Goal: Information Seeking & Learning: Learn about a topic

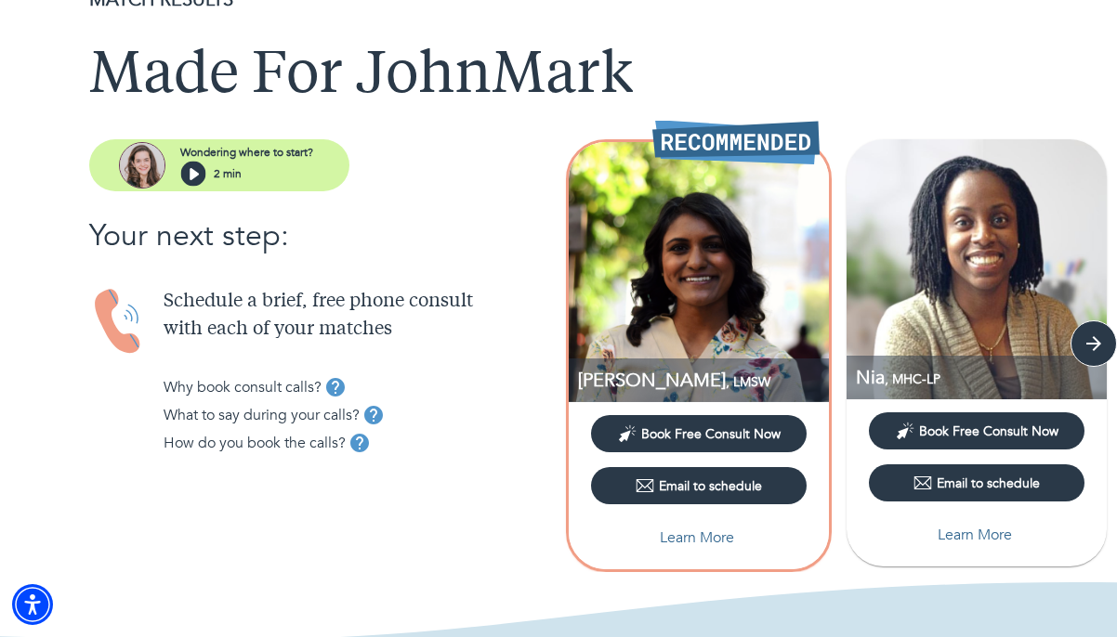
scroll to position [92, 0]
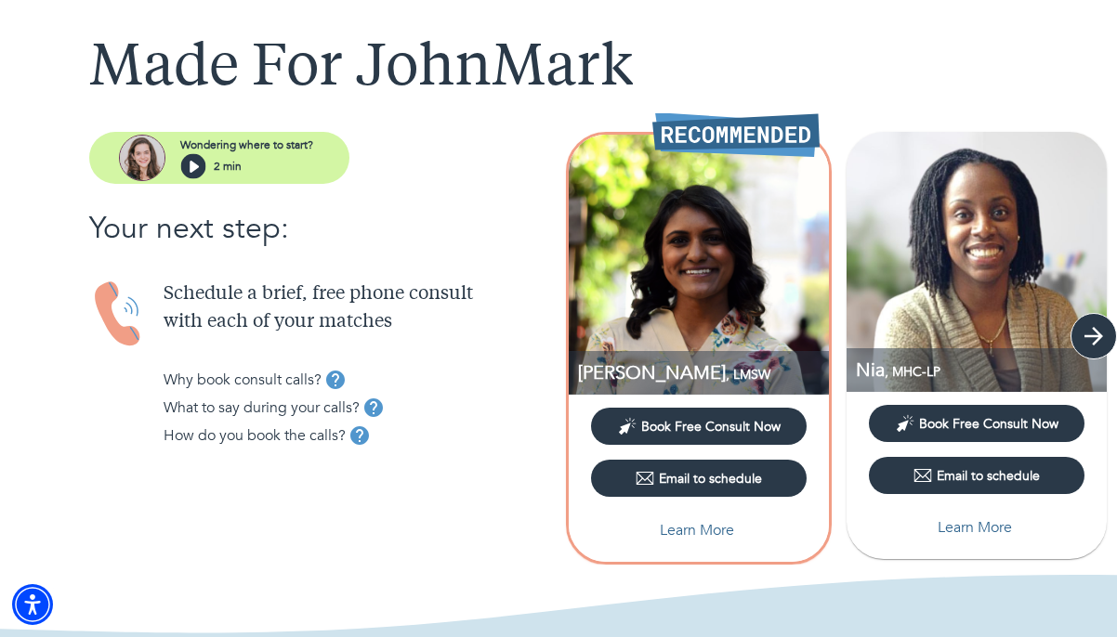
click at [1100, 336] on icon "button" at bounding box center [1093, 336] width 19 height 19
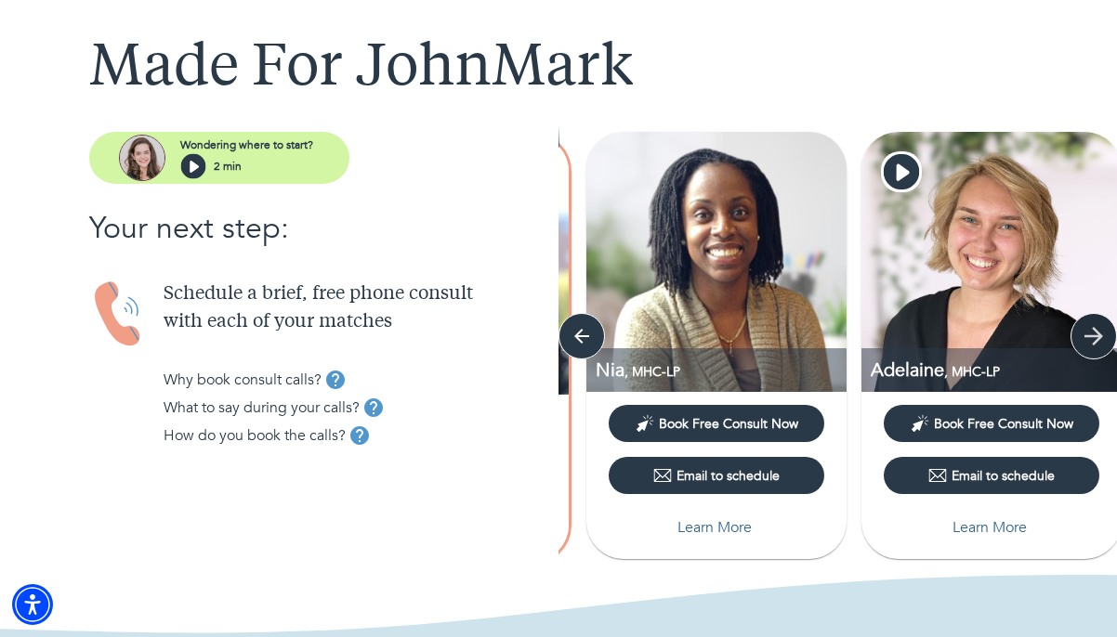
click at [1100, 336] on icon "button" at bounding box center [1093, 336] width 19 height 19
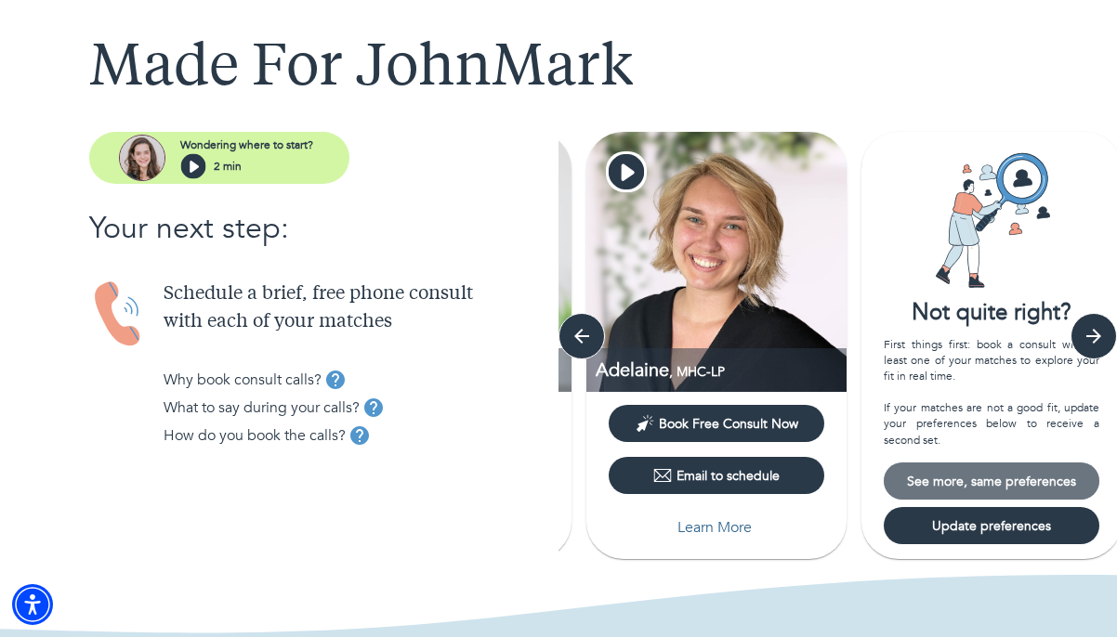
click at [1033, 479] on span "See more, same preferences" at bounding box center [991, 482] width 201 height 18
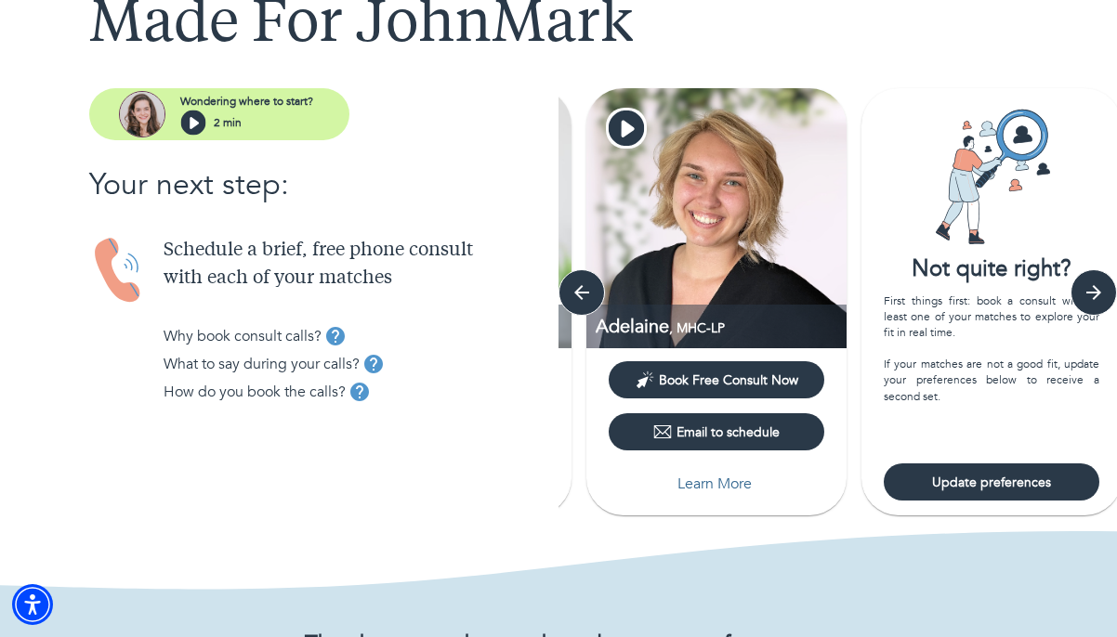
scroll to position [132, 0]
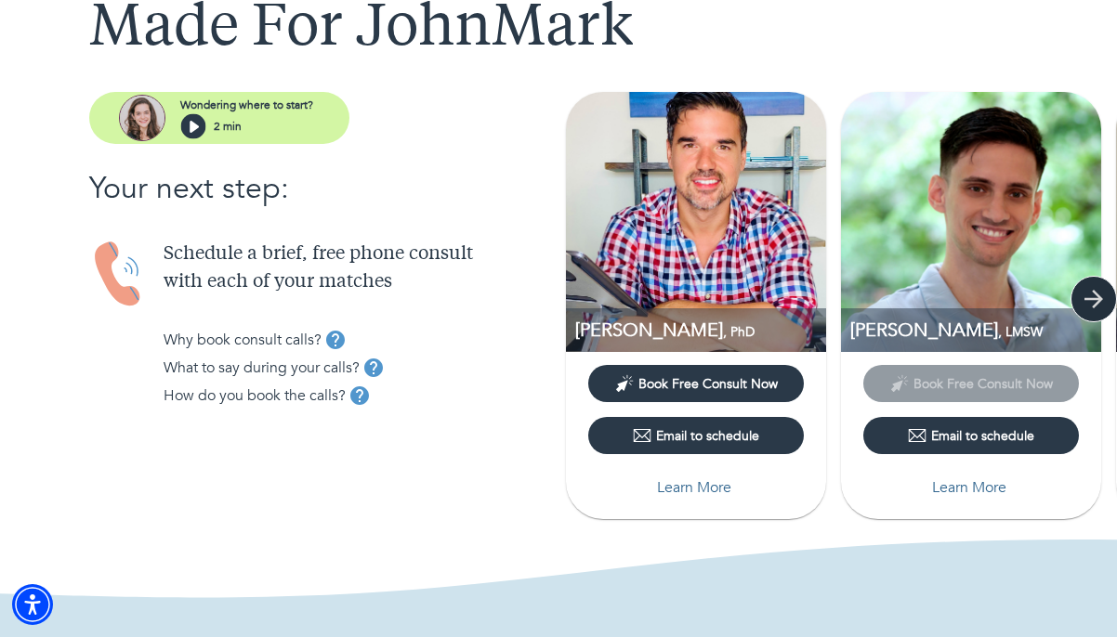
click at [1091, 289] on icon "button" at bounding box center [1093, 299] width 28 height 28
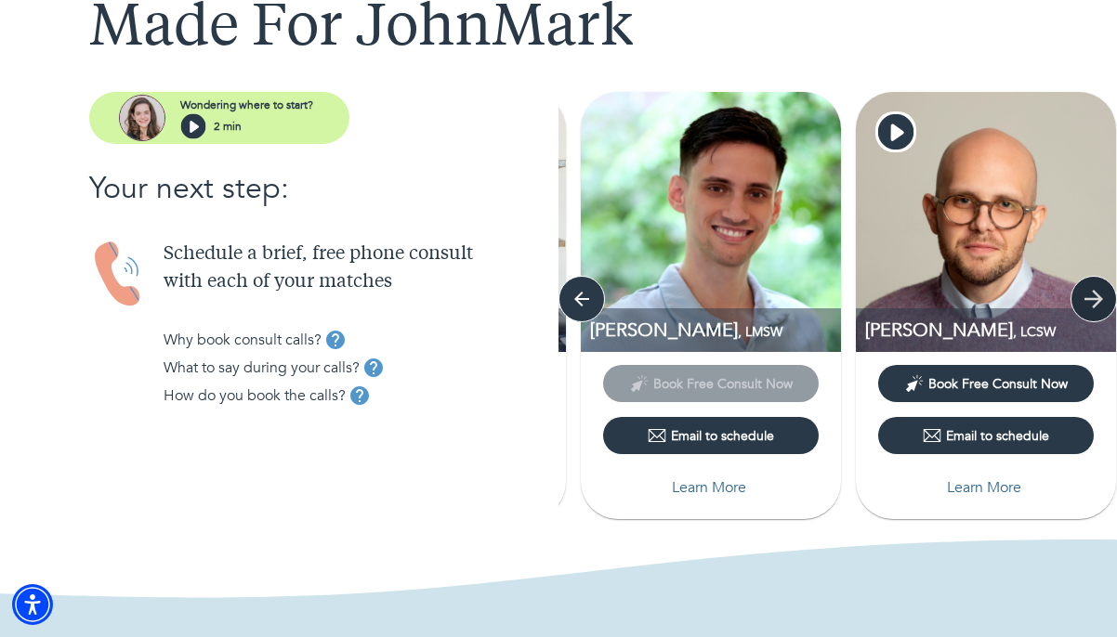
click at [1091, 289] on icon "button" at bounding box center [1093, 299] width 28 height 28
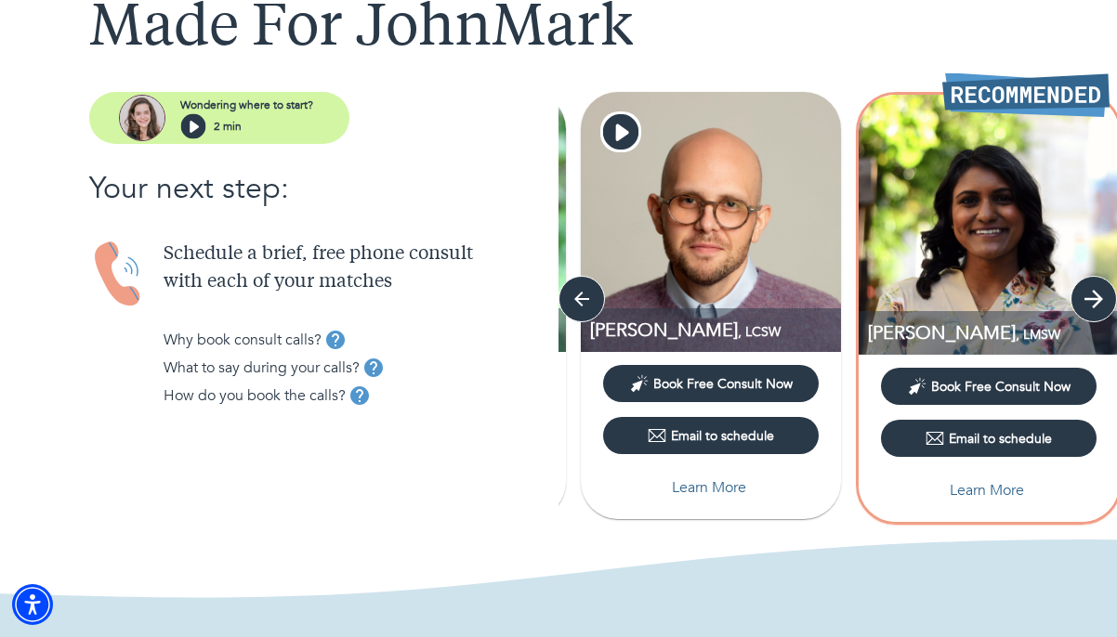
click at [1091, 289] on icon "button" at bounding box center [1093, 299] width 28 height 28
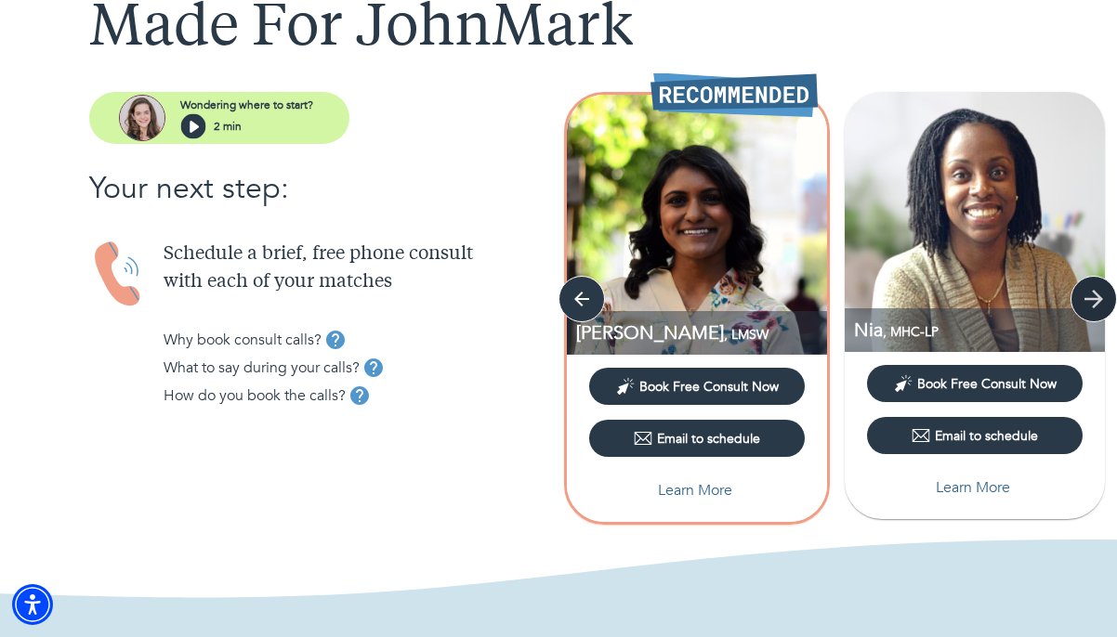
click at [1091, 289] on icon "button" at bounding box center [1093, 299] width 28 height 28
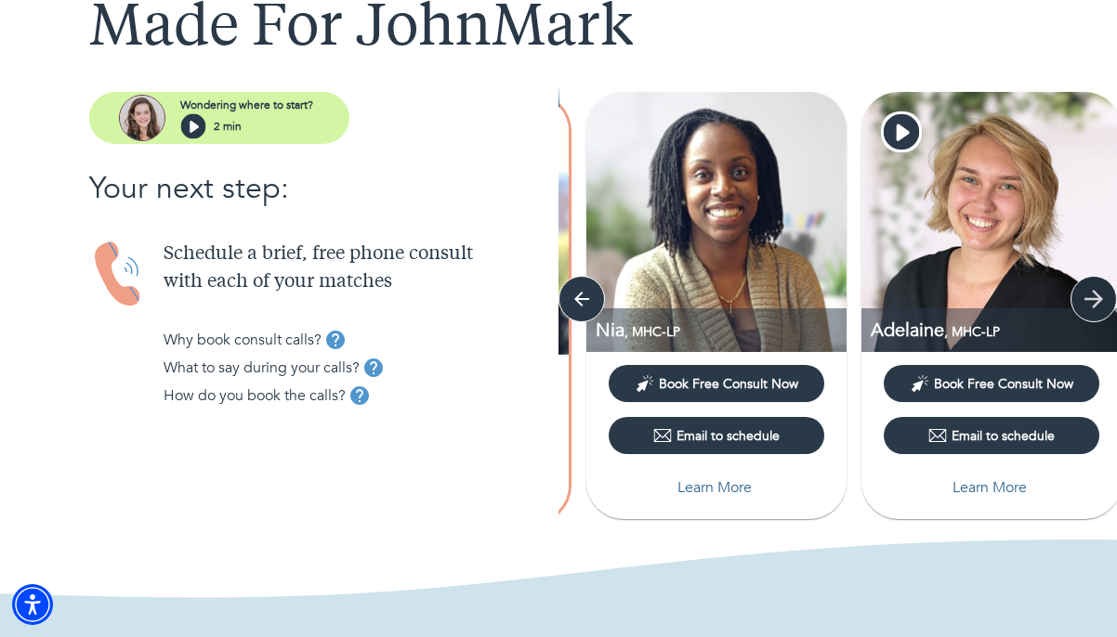
click at [1091, 290] on icon "button" at bounding box center [1093, 299] width 28 height 28
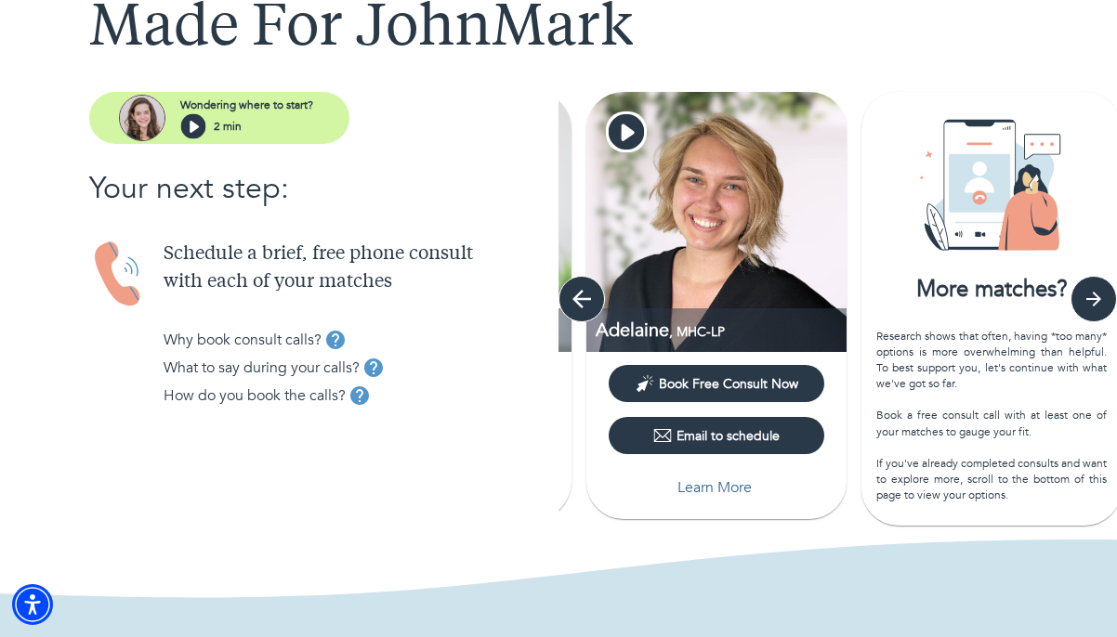
click at [580, 301] on icon "button" at bounding box center [582, 299] width 28 height 28
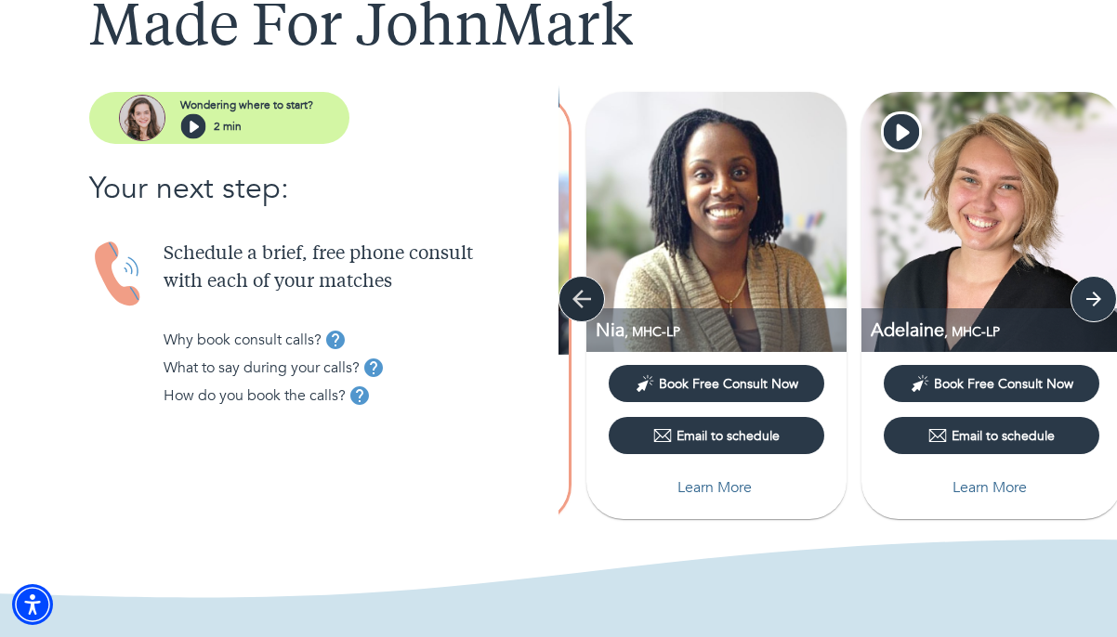
click at [580, 301] on icon "button" at bounding box center [582, 299] width 28 height 28
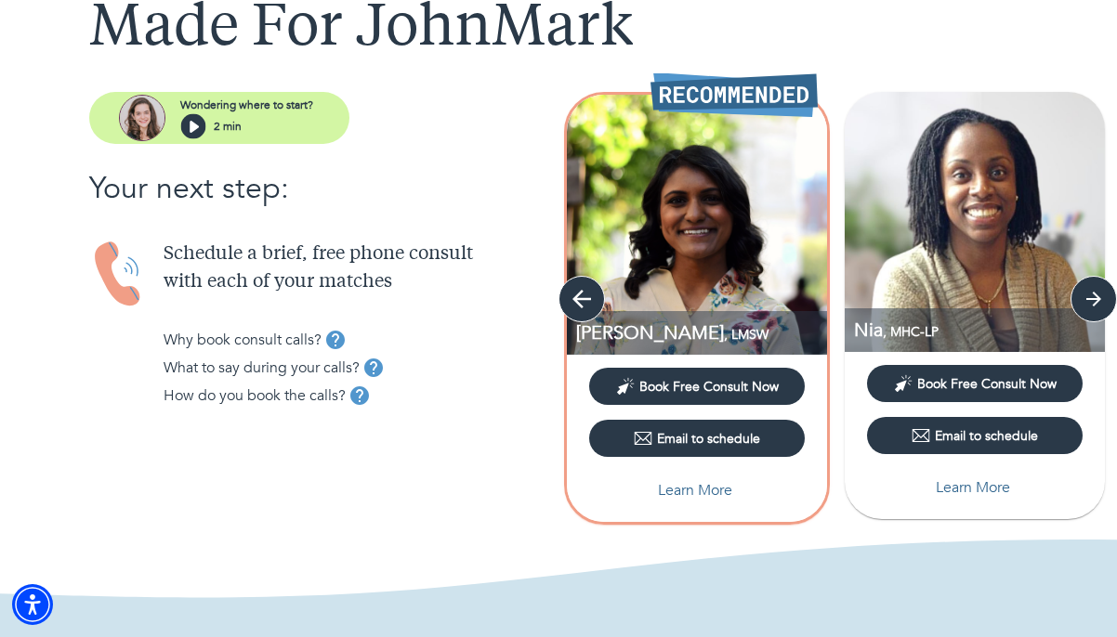
click at [580, 301] on icon "button" at bounding box center [582, 299] width 28 height 28
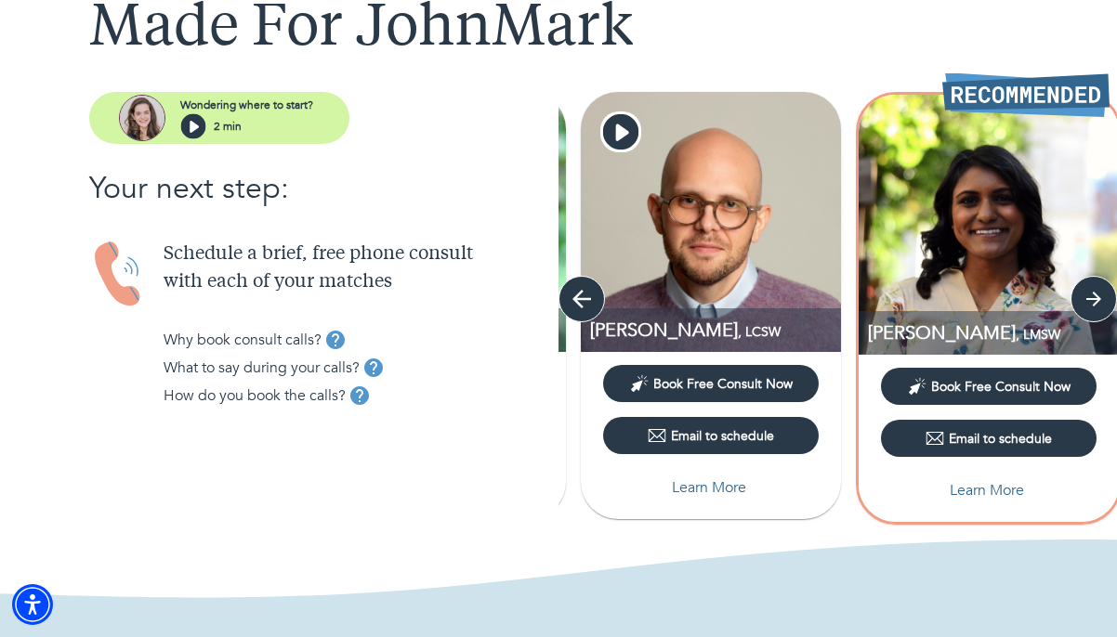
click at [580, 301] on icon "button" at bounding box center [582, 299] width 28 height 28
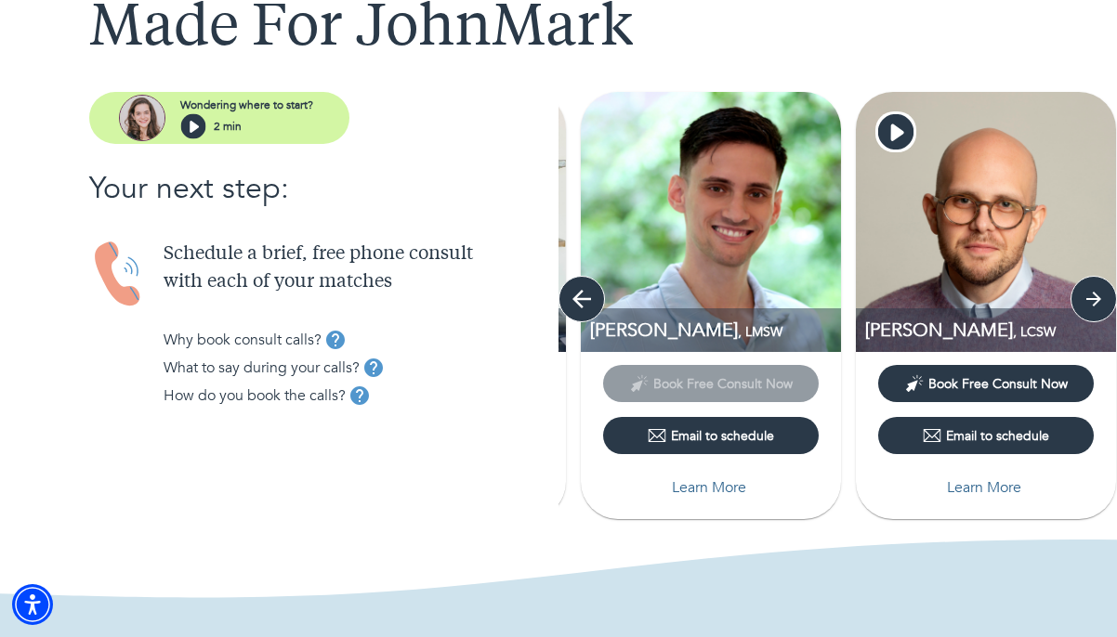
click at [580, 302] on icon "button" at bounding box center [582, 299] width 28 height 28
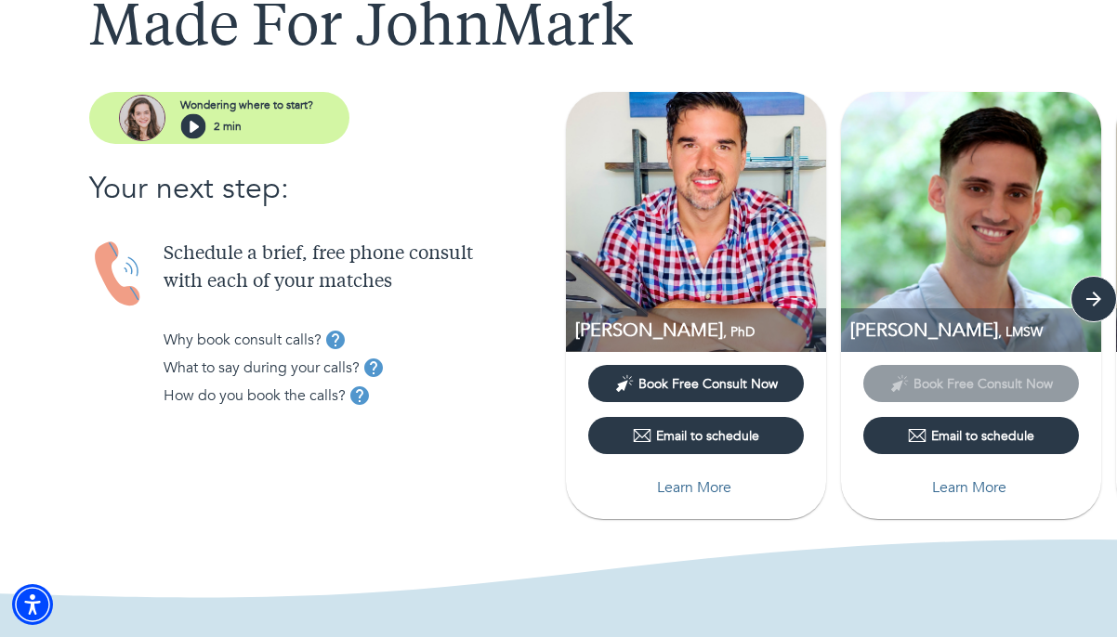
click at [675, 219] on img at bounding box center [696, 222] width 260 height 260
click at [690, 491] on p "Learn More" at bounding box center [694, 488] width 74 height 22
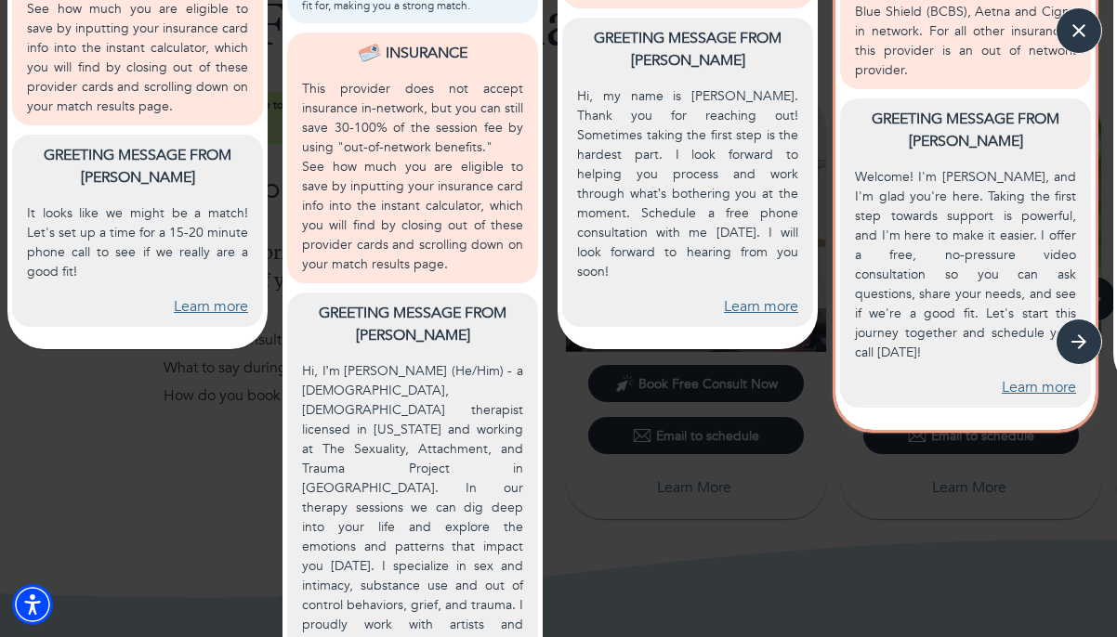
scroll to position [1035, 0]
